Goal: Task Accomplishment & Management: Use online tool/utility

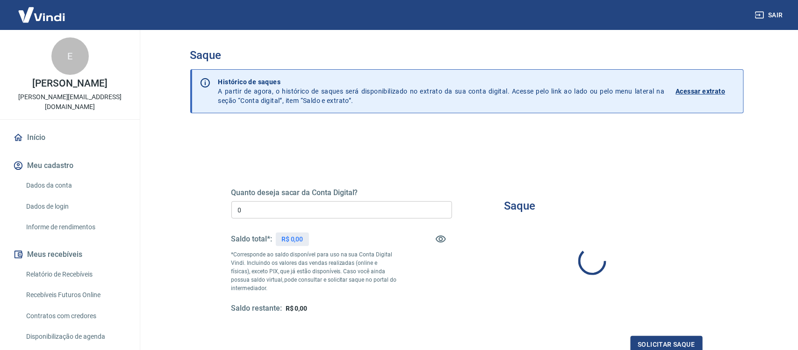
type input "R$ 0,00"
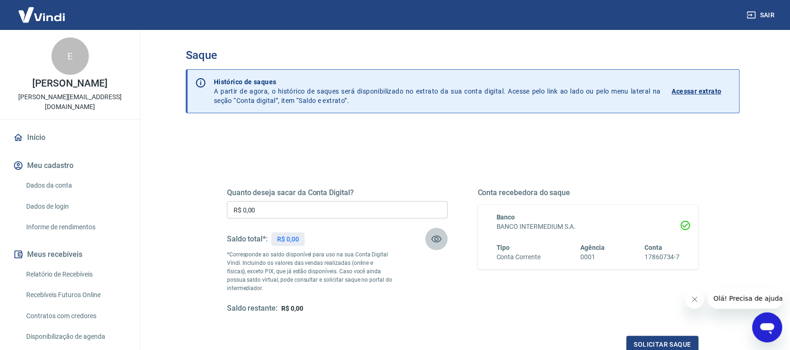
click at [434, 235] on icon "button" at bounding box center [436, 238] width 11 height 11
